Goal: Information Seeking & Learning: Learn about a topic

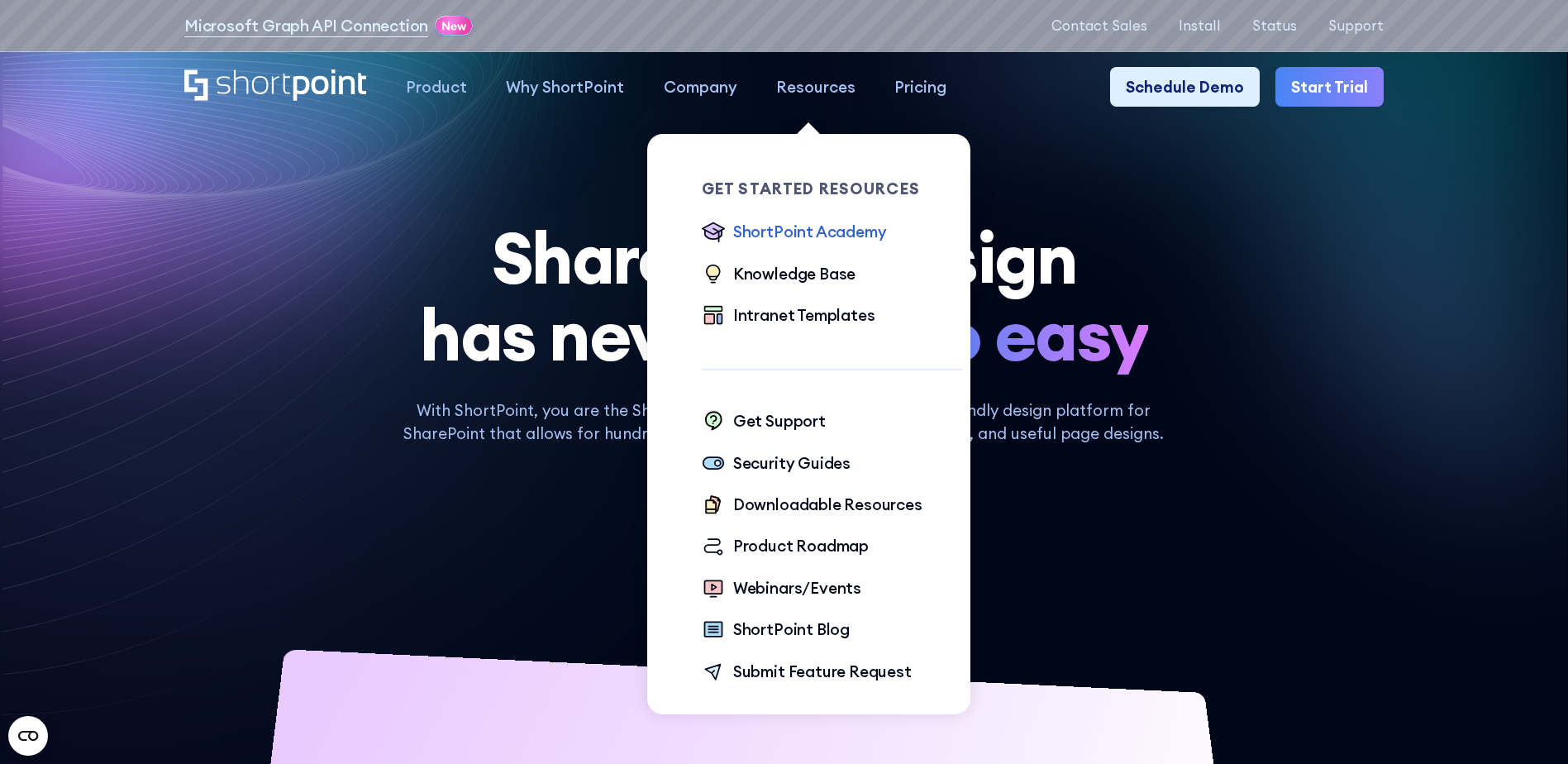
click at [856, 237] on div "ShortPoint Academy" at bounding box center [810, 231] width 154 height 23
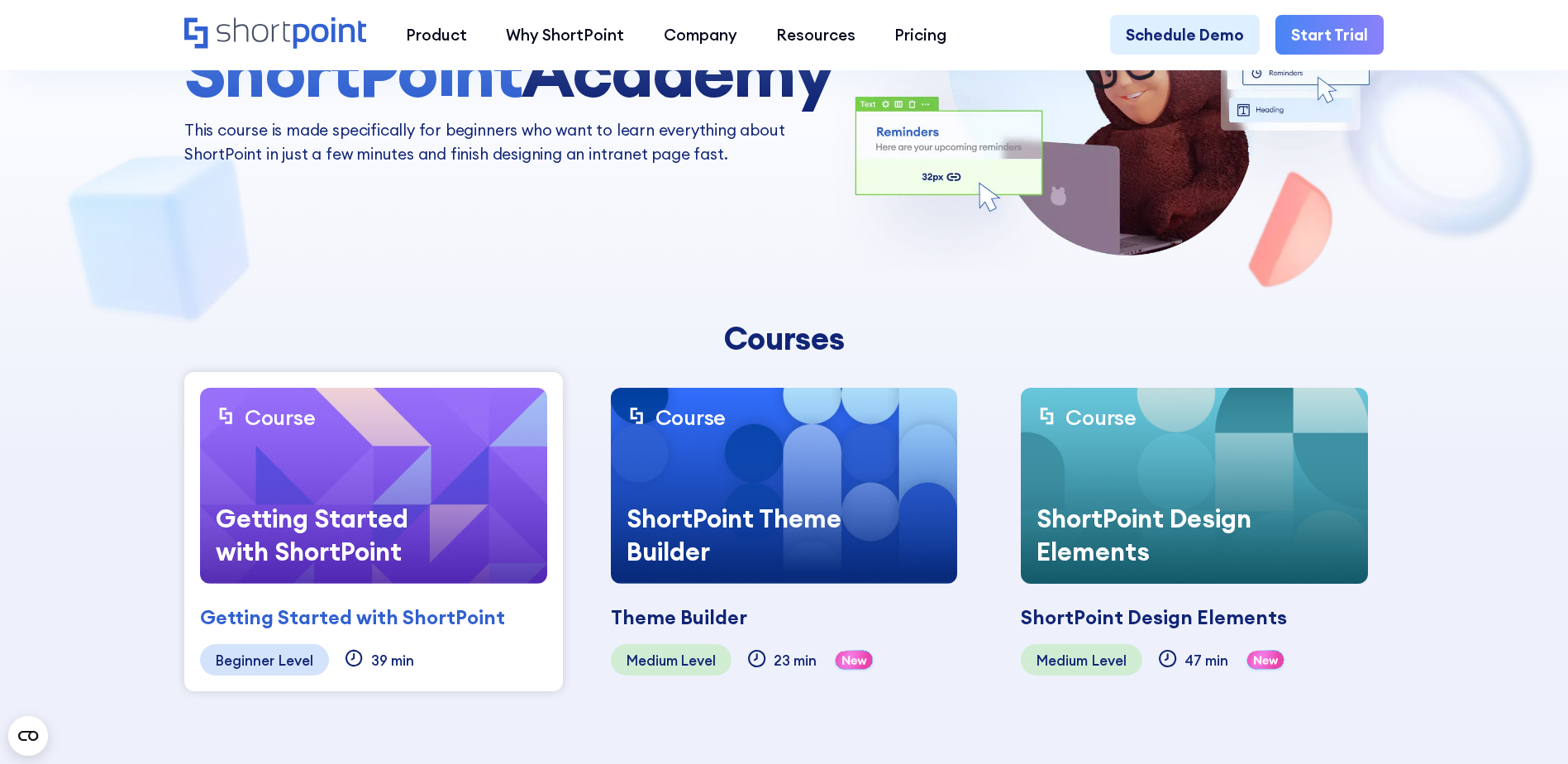
scroll to position [248, 0]
click at [388, 467] on img at bounding box center [374, 484] width 347 height 196
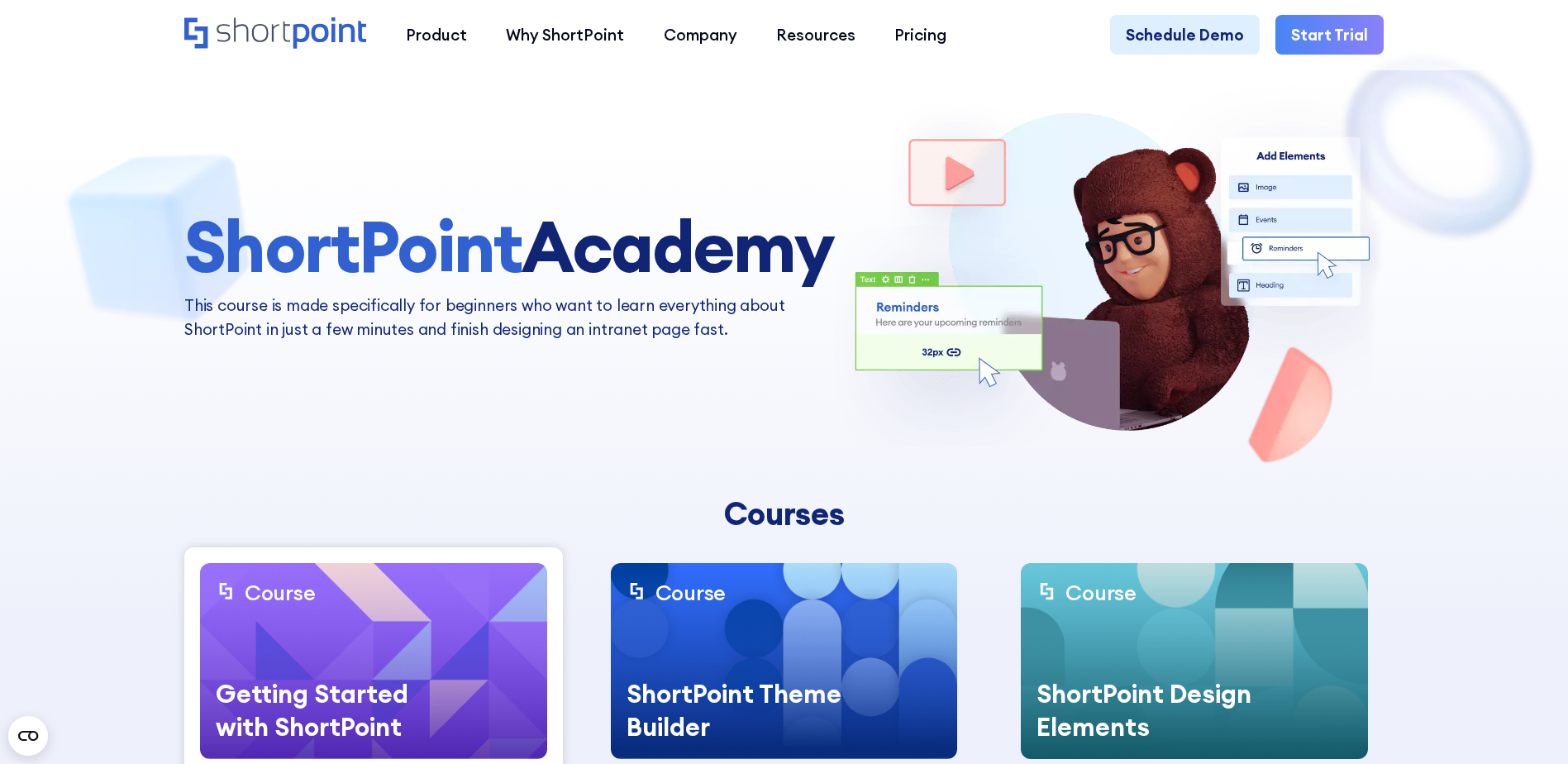
scroll to position [0, 0]
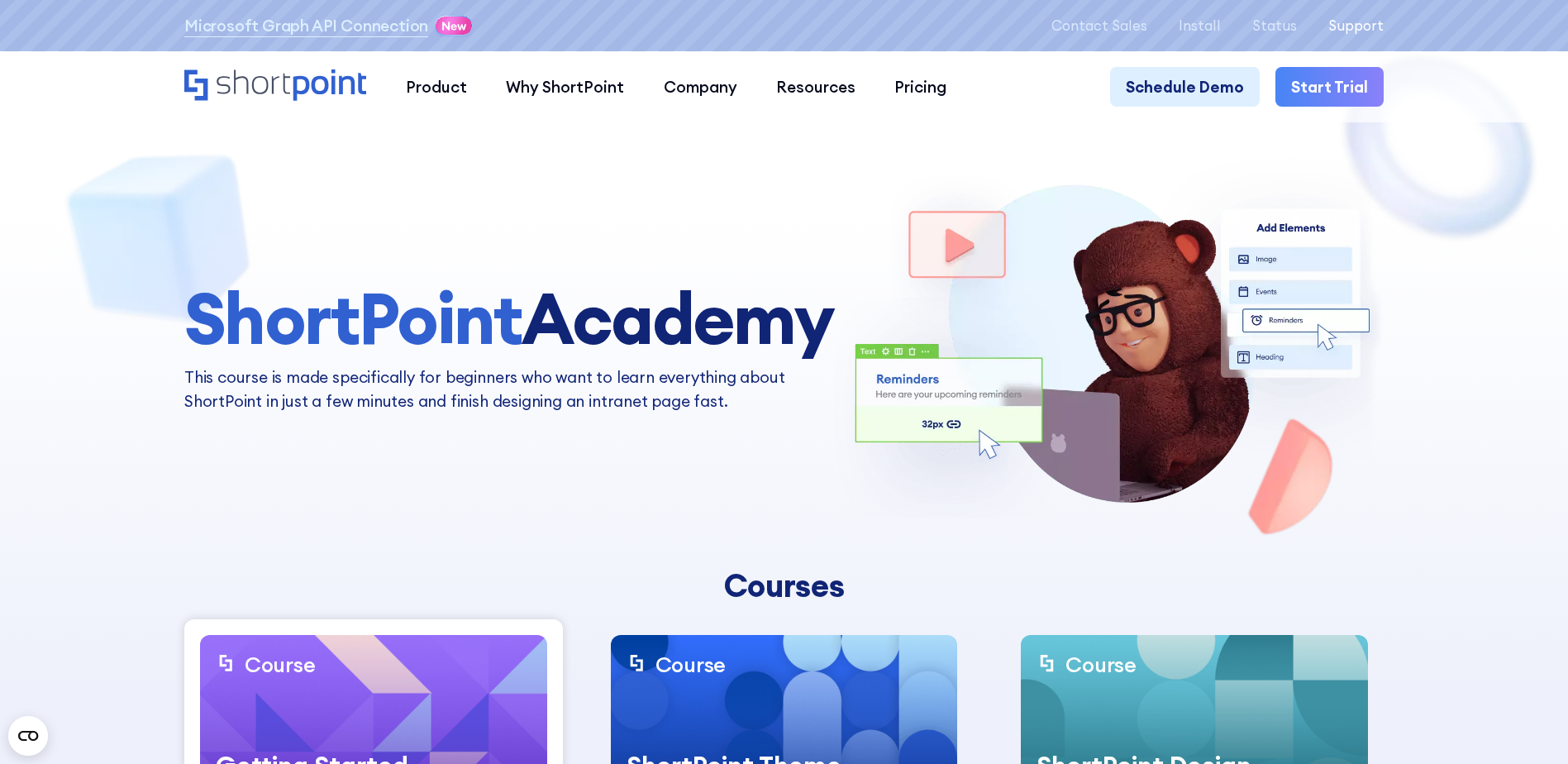
click at [1365, 28] on p "Support" at bounding box center [1357, 25] width 55 height 16
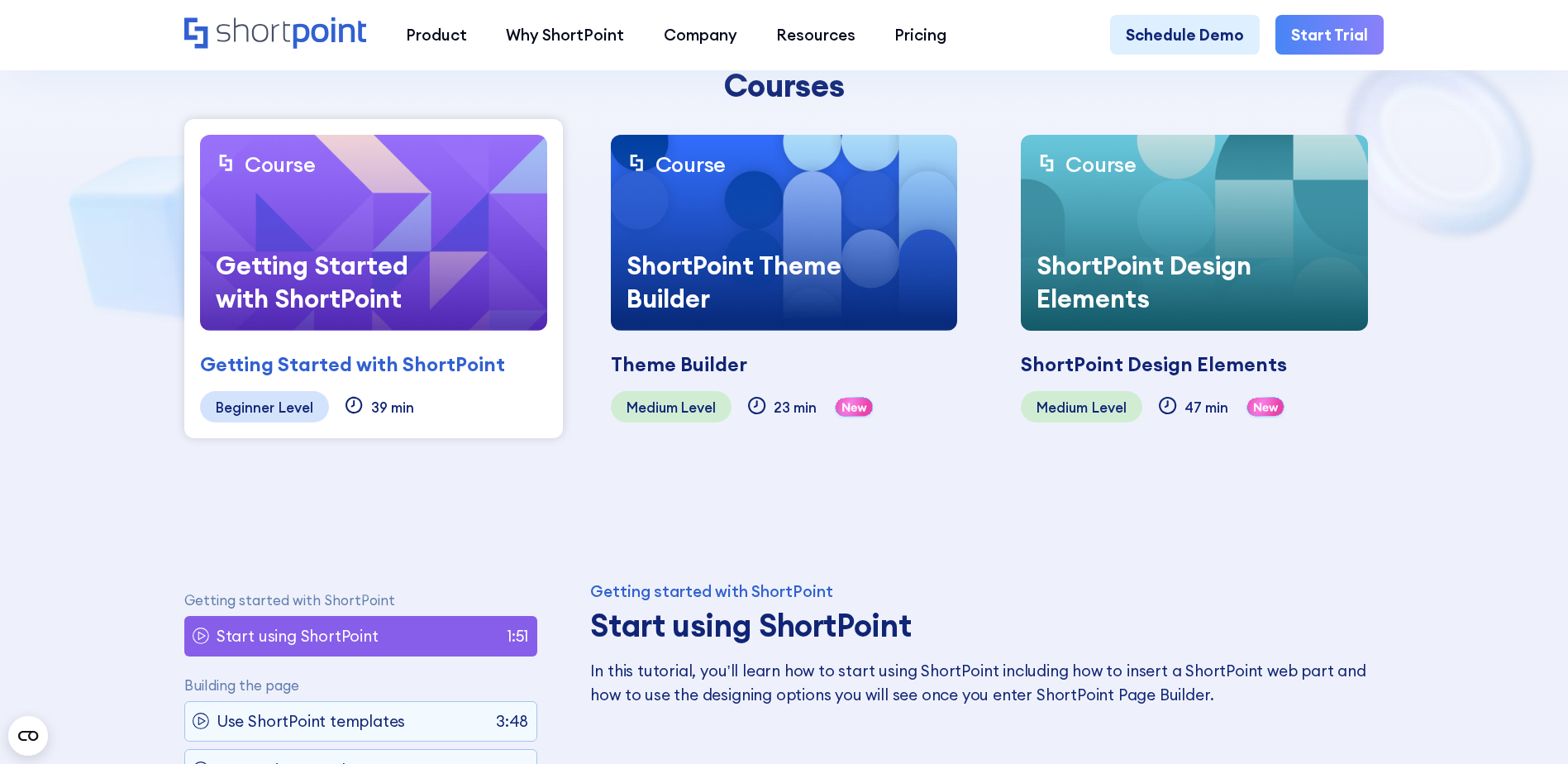
scroll to position [496, 0]
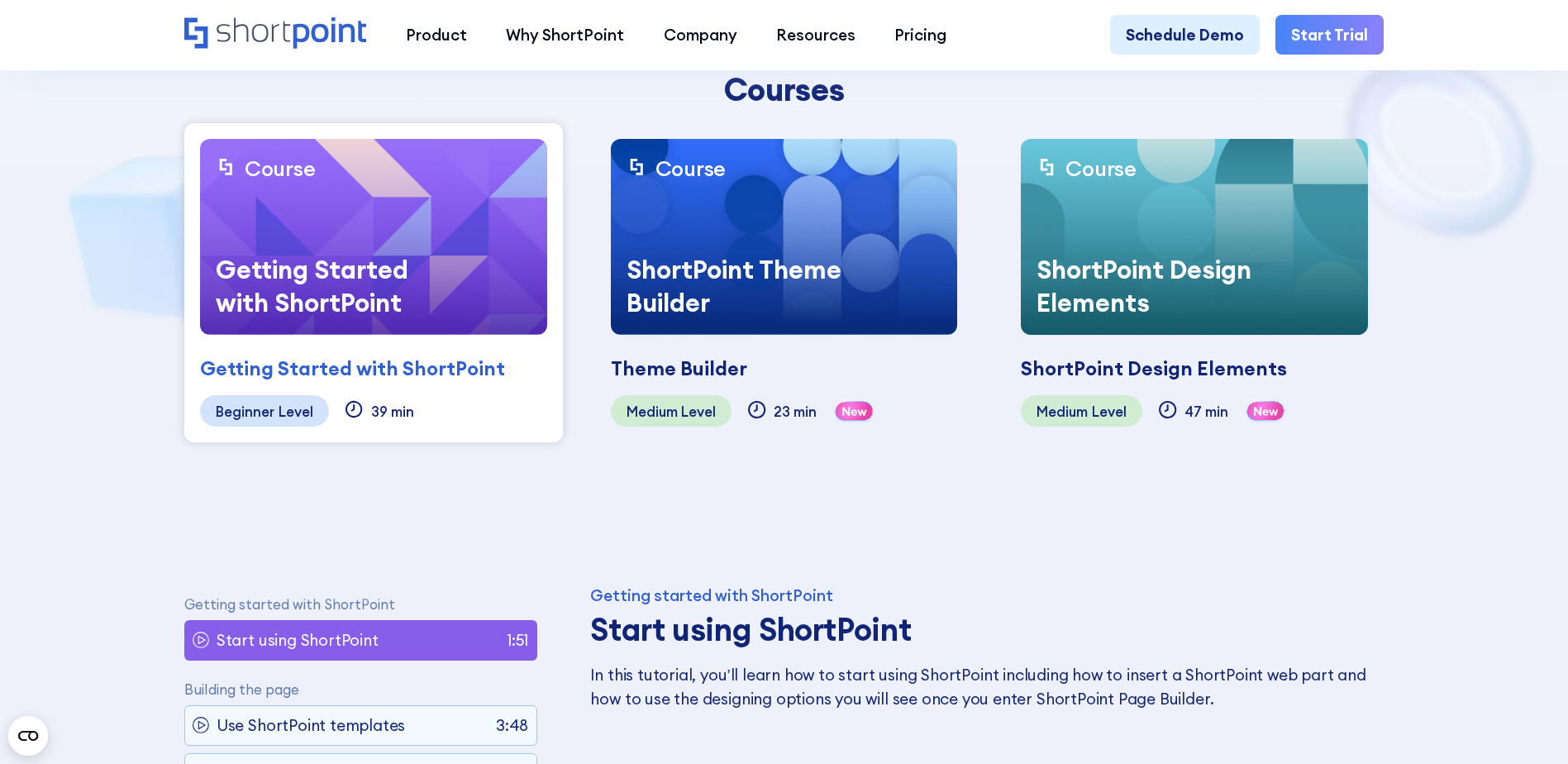
click at [370, 231] on img at bounding box center [374, 237] width 347 height 196
click at [279, 364] on div "Getting Started with ShortPoint" at bounding box center [353, 369] width 305 height 29
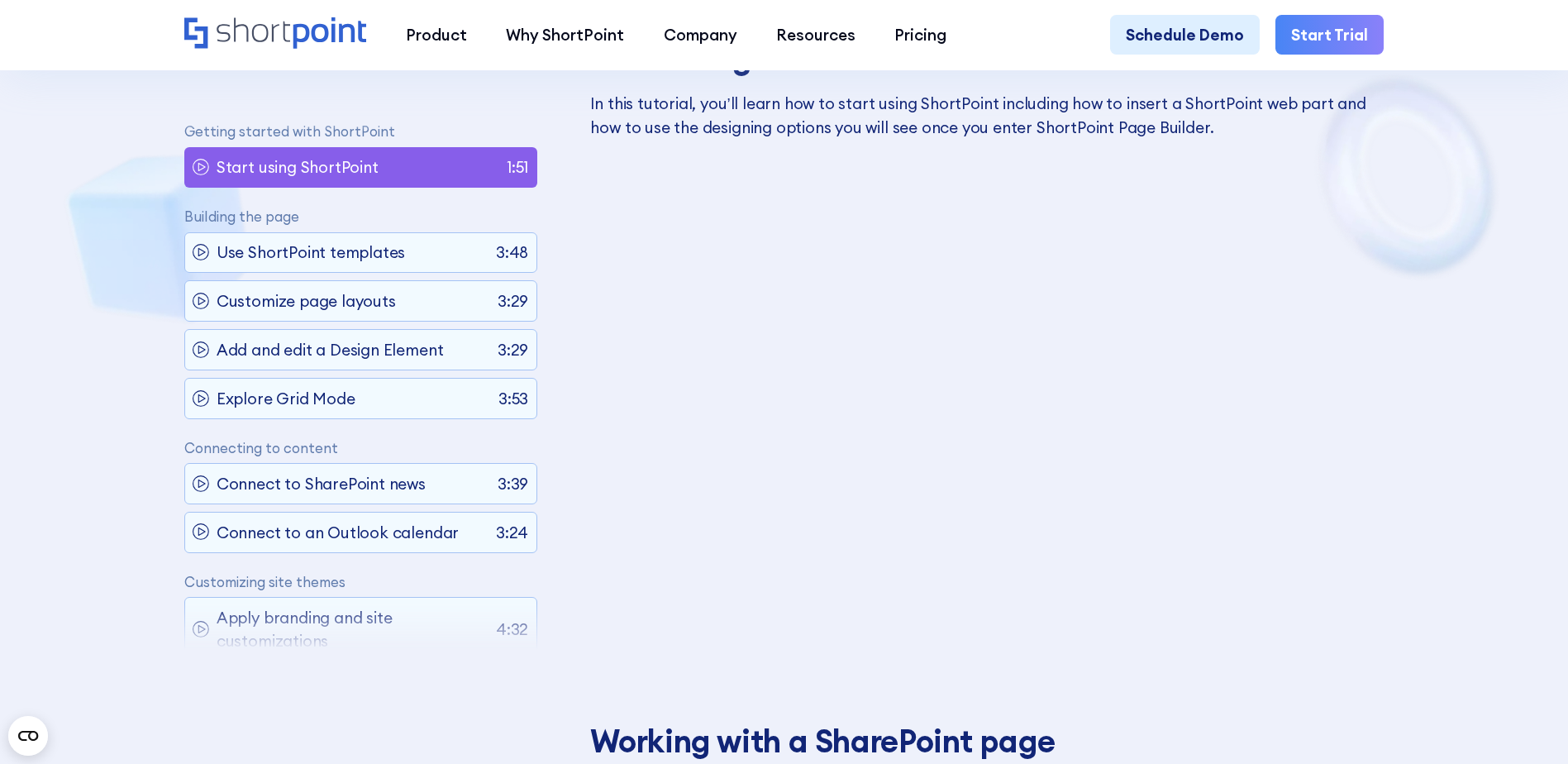
scroll to position [1075, 0]
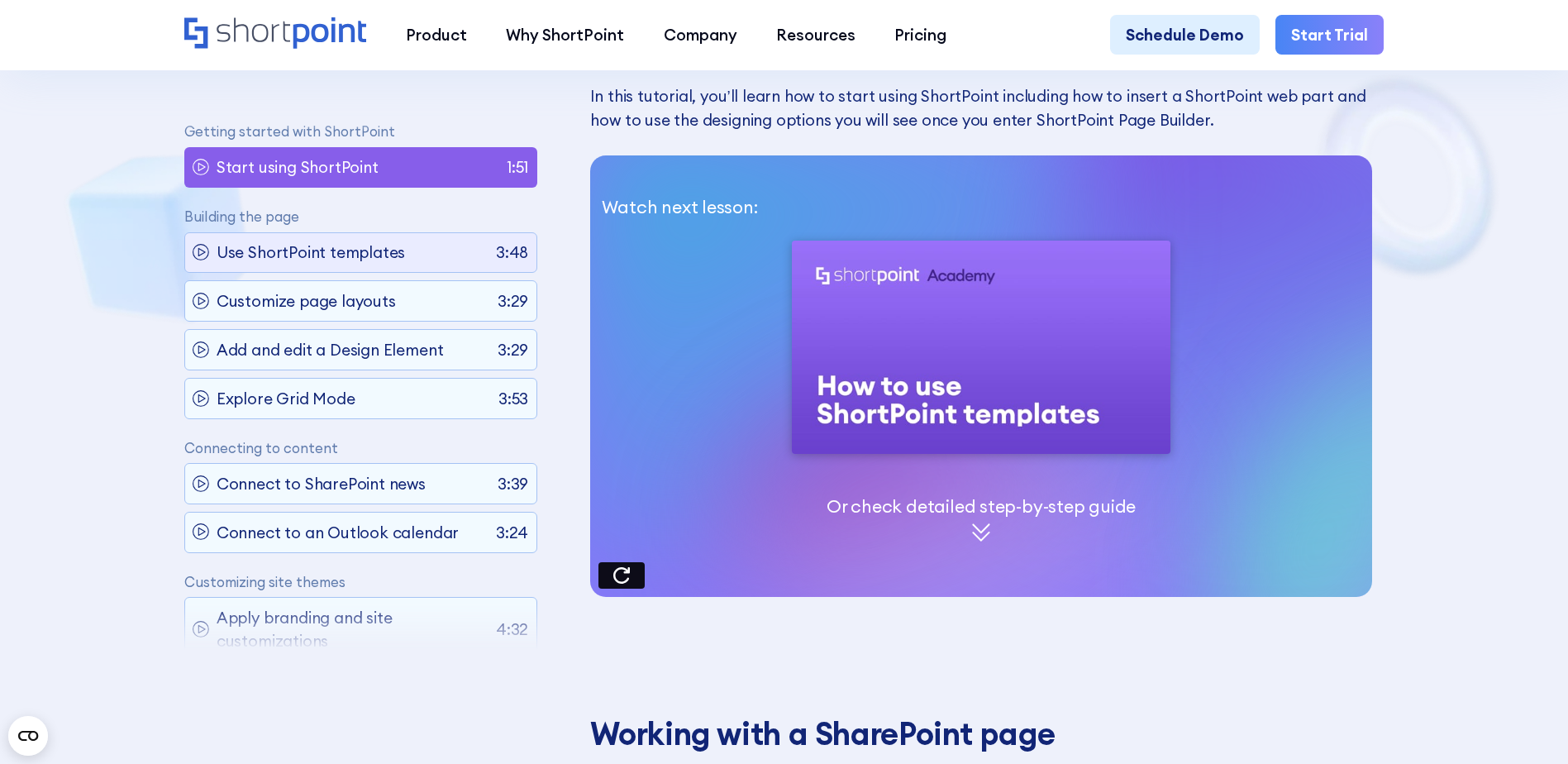
click at [366, 252] on p "Use ShortPoint templates" at bounding box center [311, 252] width 188 height 23
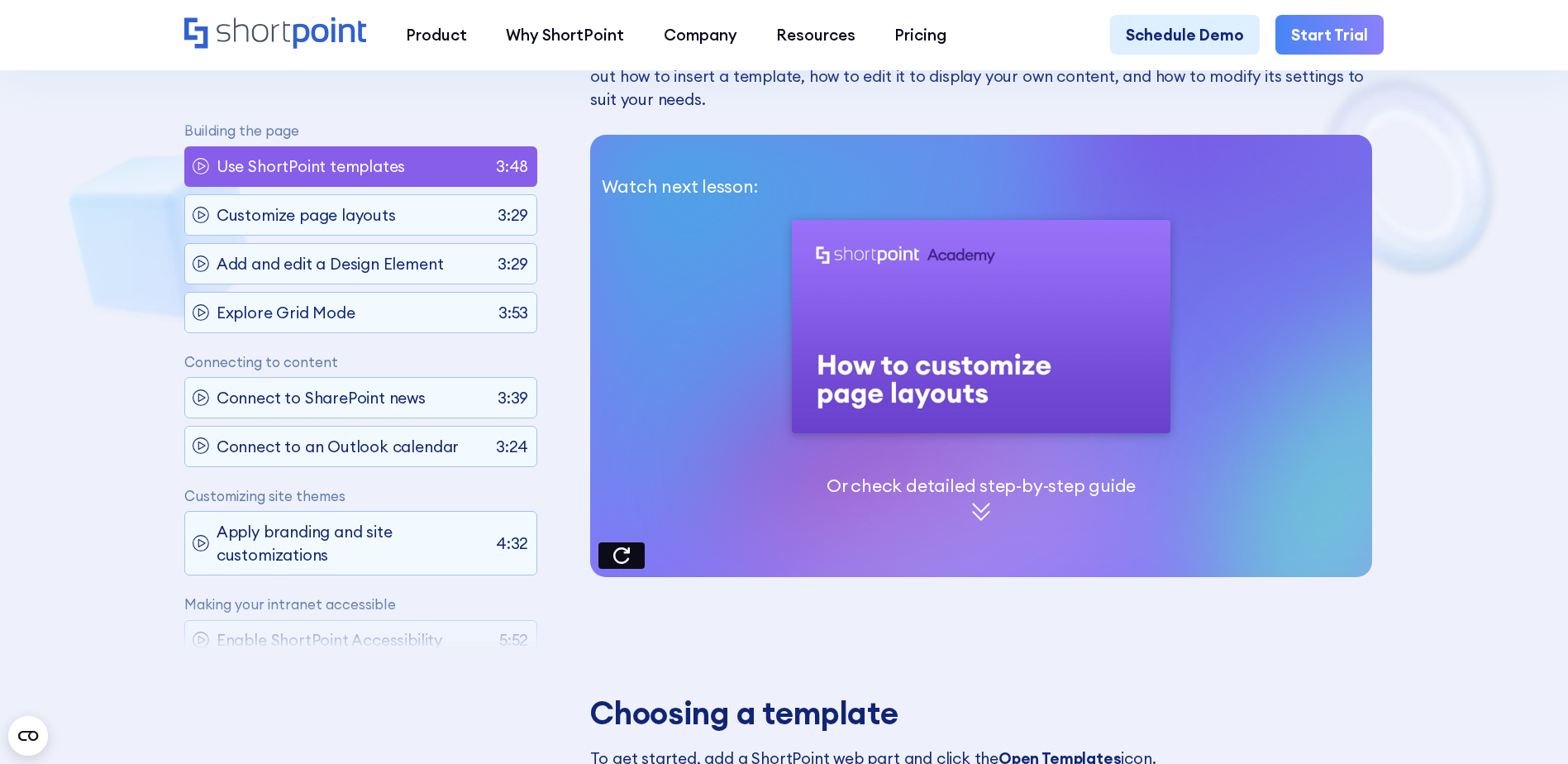
scroll to position [1148, 0]
